Goal: Task Accomplishment & Management: Manage account settings

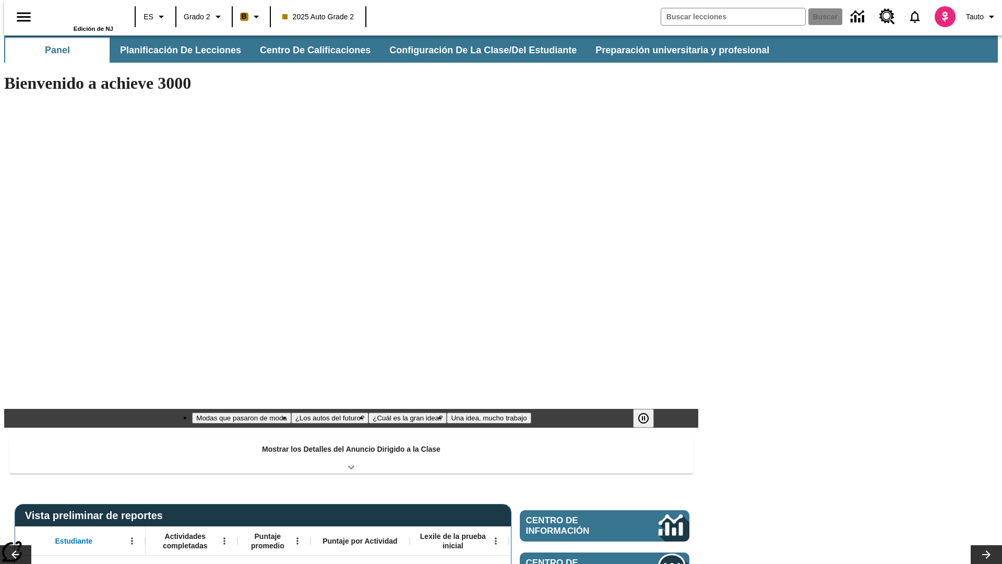
type input "-1"
click at [472, 50] on button "Configuración de la clase/del estudiante" at bounding box center [483, 50] width 205 height 25
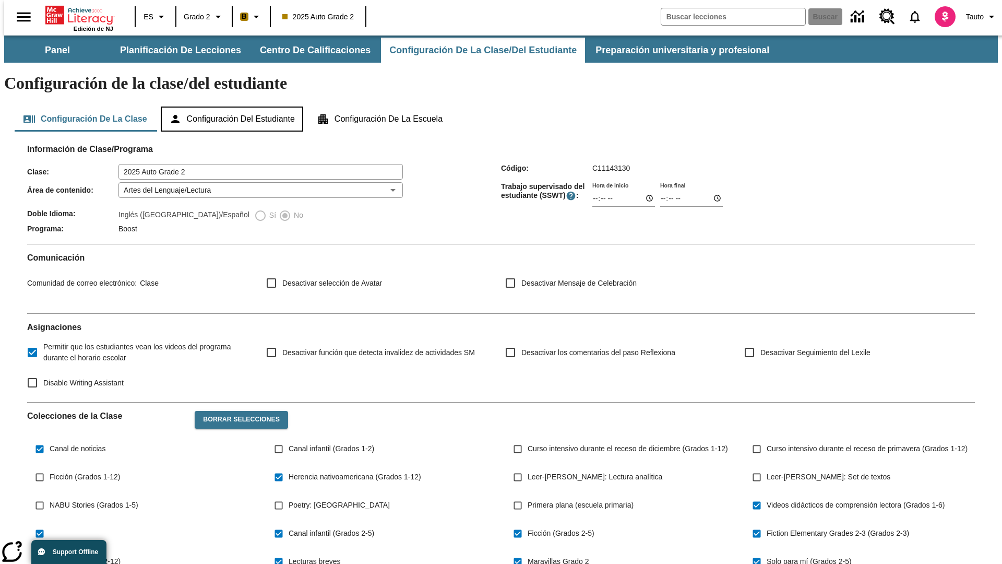
click at [233, 106] on button "Configuración del estudiante" at bounding box center [232, 118] width 142 height 25
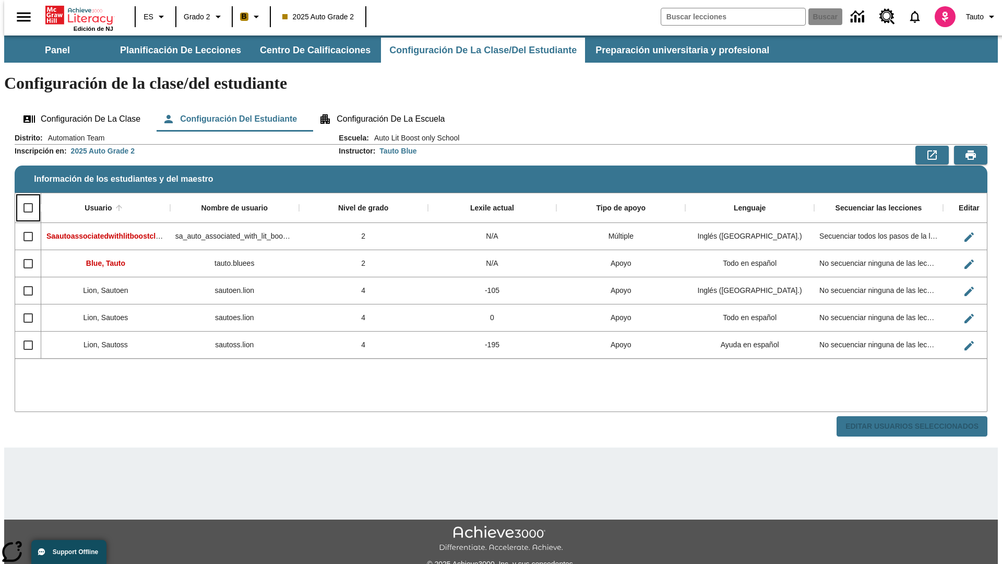
click at [23, 197] on input "Select all rows" at bounding box center [28, 208] width 22 height 22
checkbox input "true"
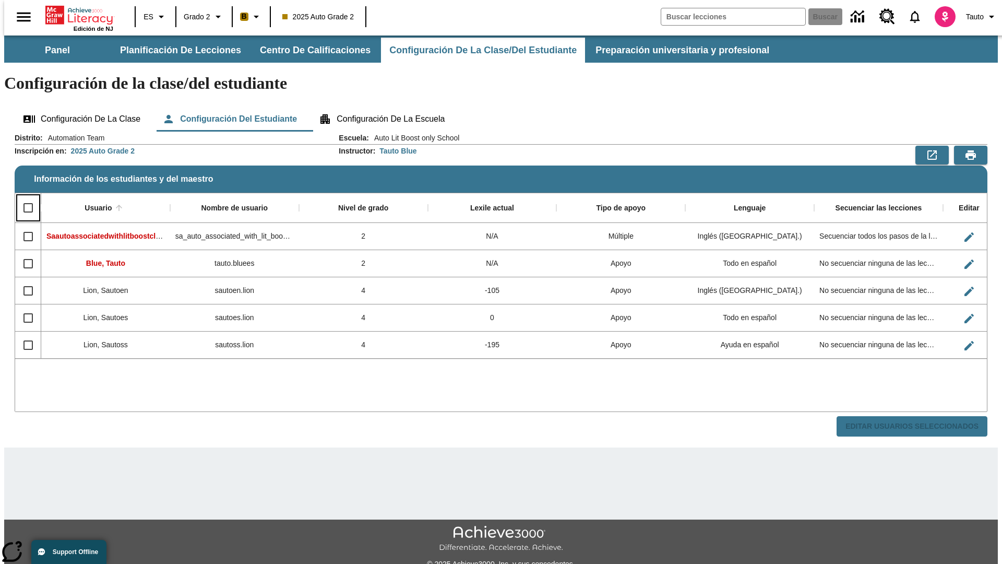
checkbox input "true"
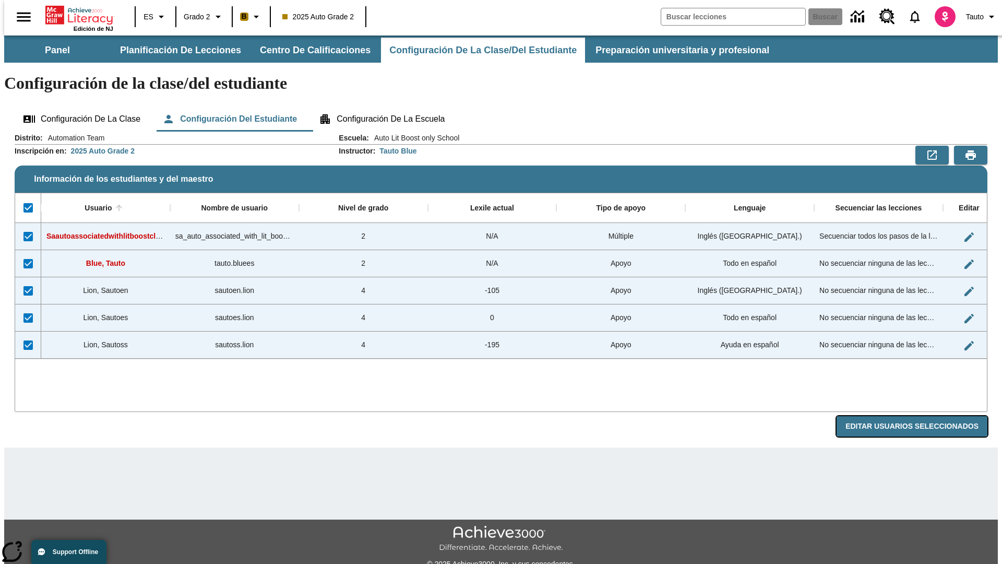
click at [920, 416] on button "Editar Usuarios Seleccionados" at bounding box center [911, 426] width 151 height 20
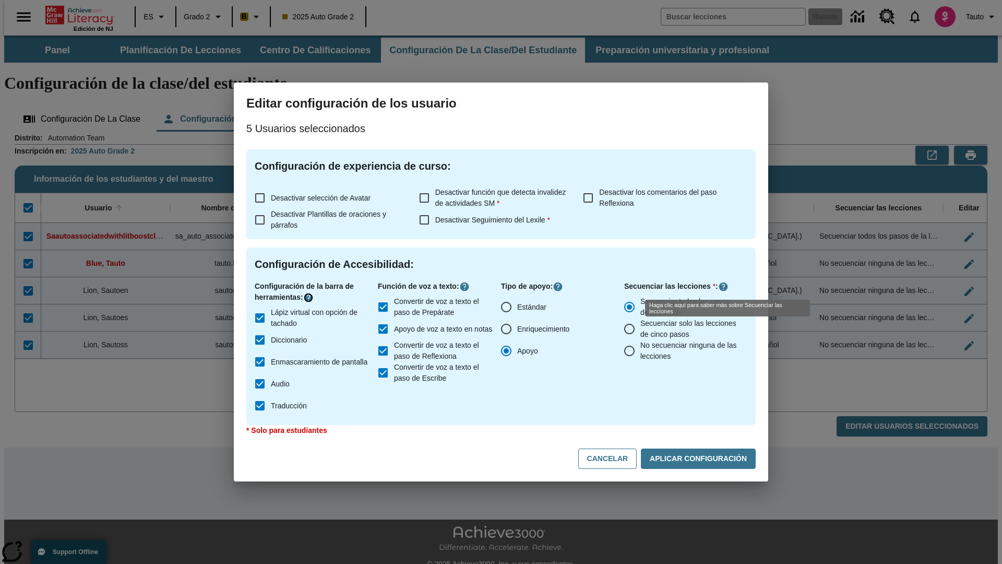
click at [310, 297] on icon "Haga clic aquí para saber más sobre" at bounding box center [308, 297] width 10 height 10
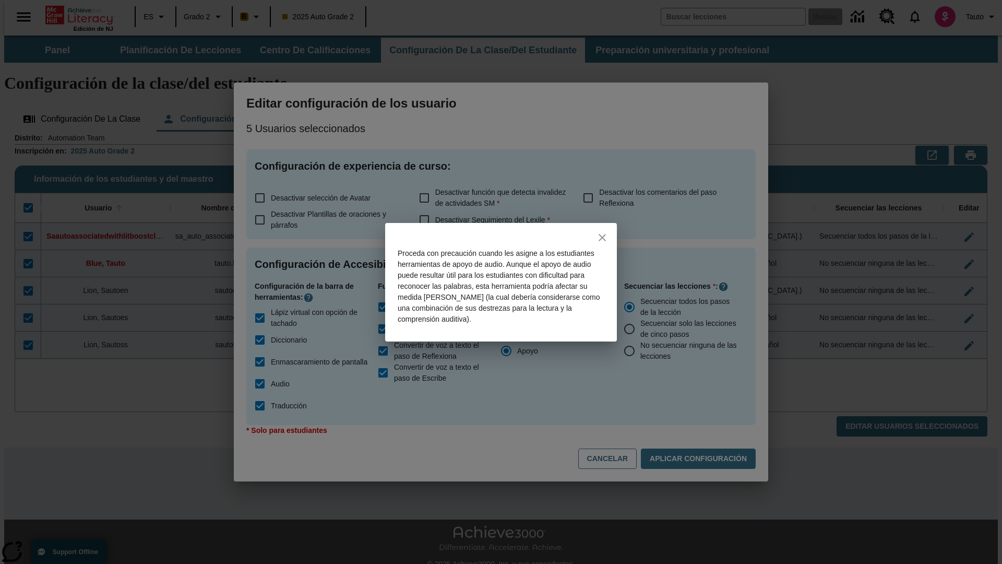
click at [602, 237] on icon "close" at bounding box center [601, 237] width 7 height 7
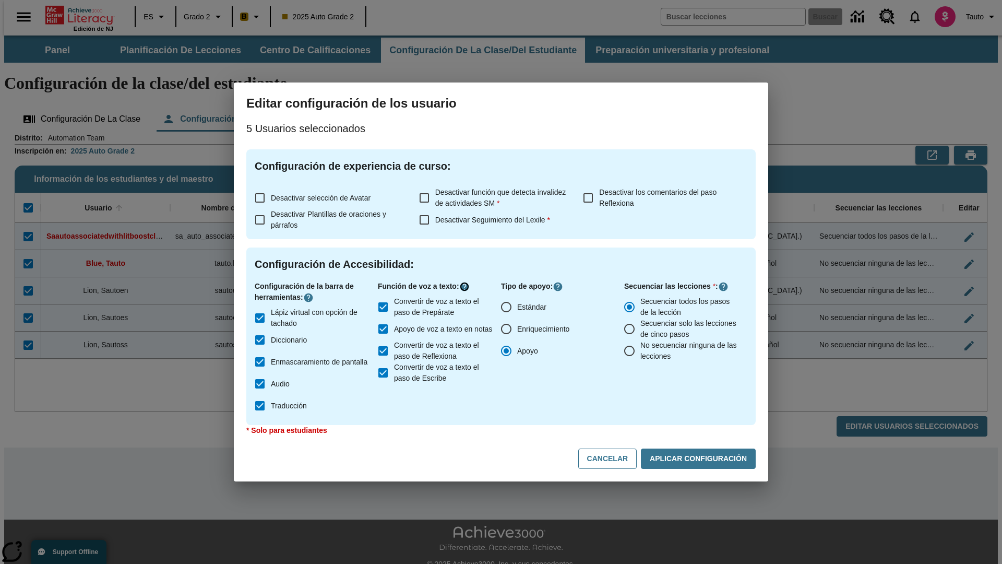
click at [466, 286] on icon "Haga clic aquí para saber más sobre" at bounding box center [464, 286] width 10 height 10
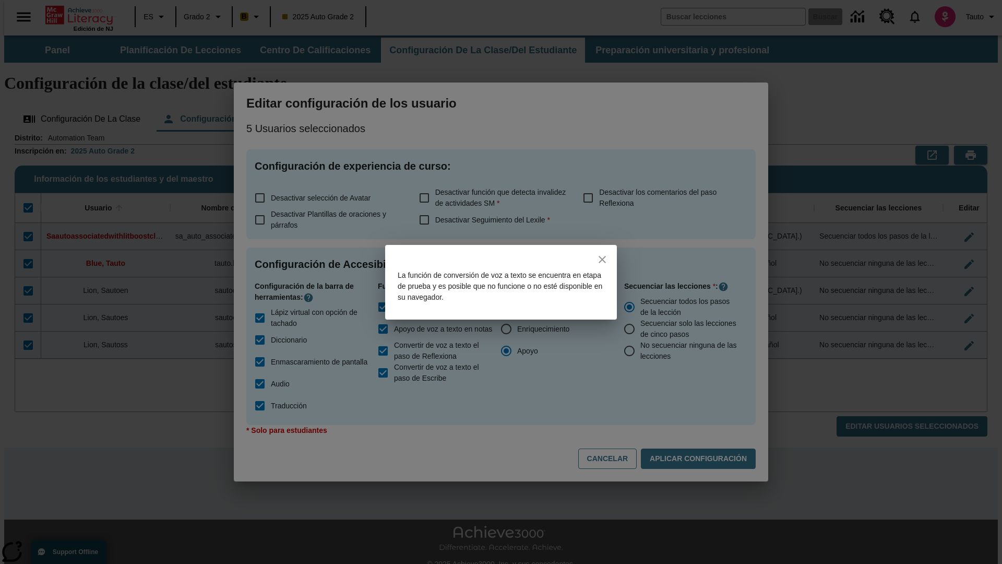
click at [602, 259] on icon "close" at bounding box center [601, 259] width 7 height 7
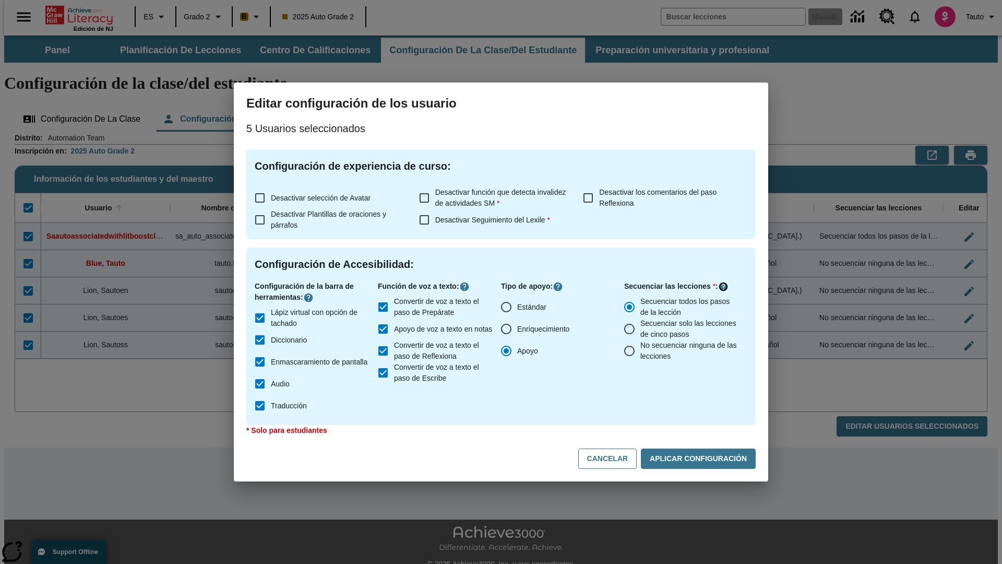
click at [723, 286] on icon "Haga clic aquí para saber más sobre" at bounding box center [723, 286] width 10 height 10
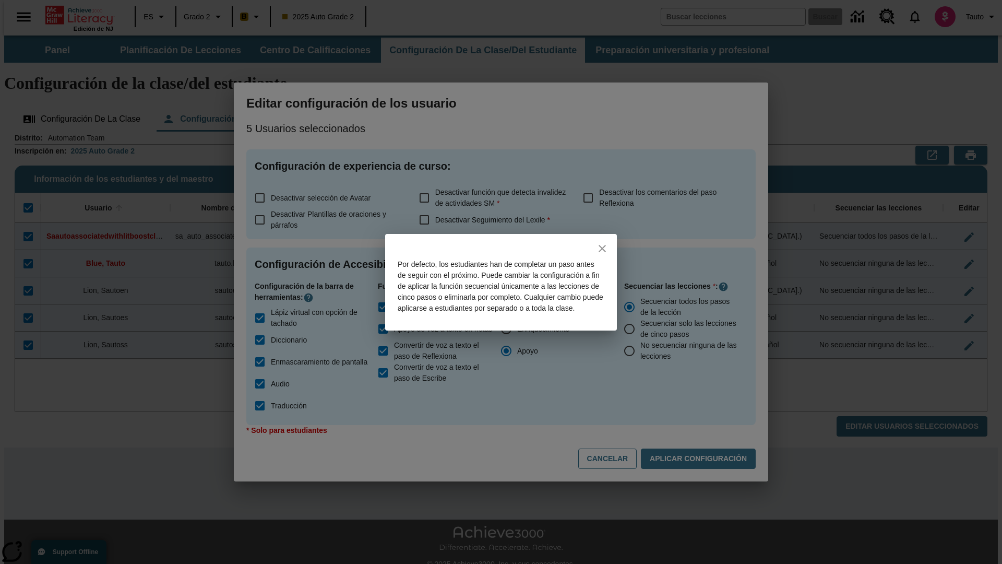
click at [602, 245] on icon "close" at bounding box center [601, 248] width 7 height 7
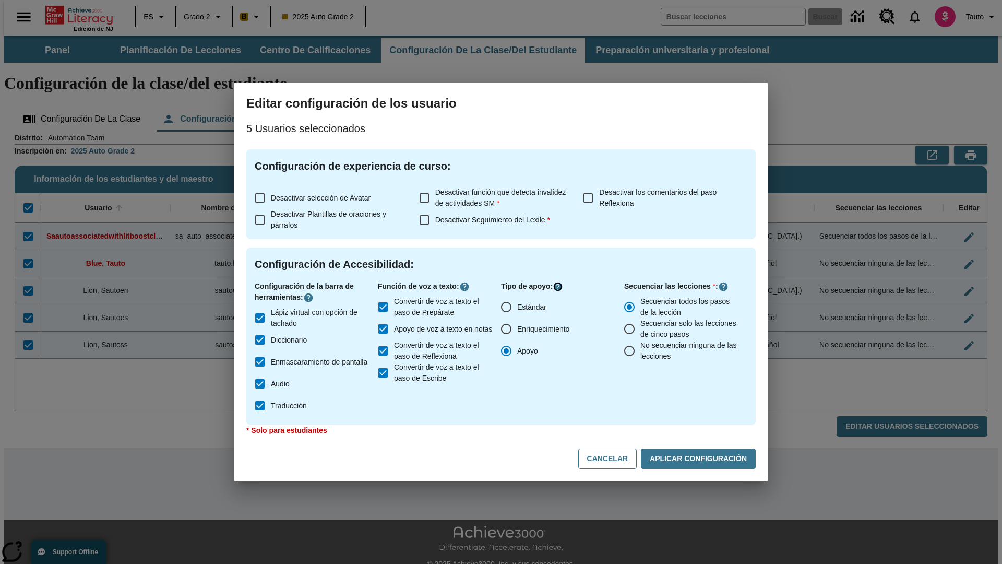
click at [559, 286] on icon "Haga clic aquí para saber más sobre" at bounding box center [558, 286] width 10 height 10
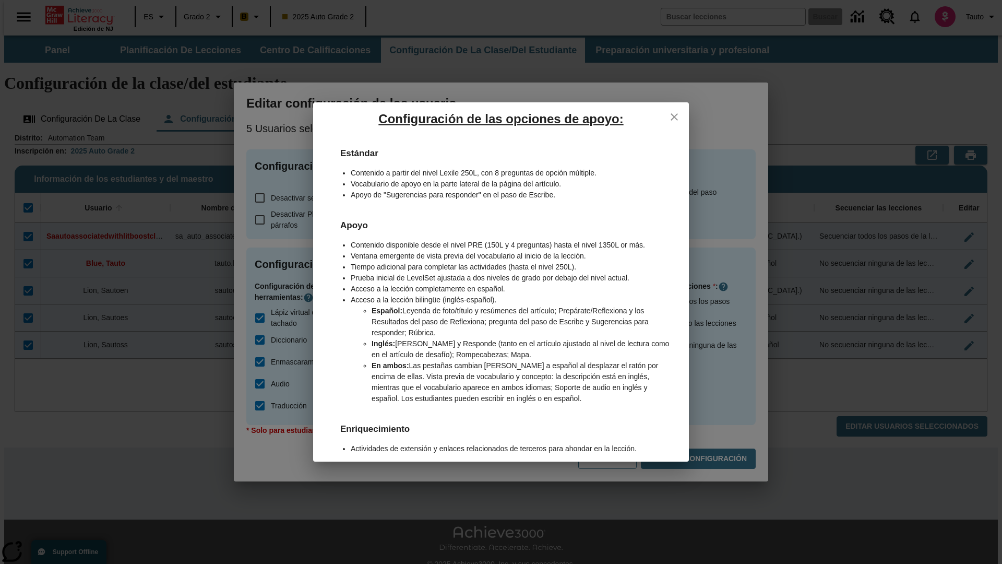
click at [674, 116] on icon "close" at bounding box center [673, 116] width 7 height 7
